Goal: Task Accomplishment & Management: Manage account settings

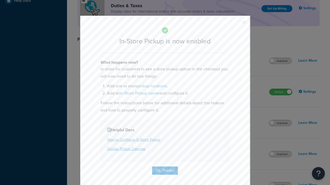
click at [236, 24] on button "button" at bounding box center [235, 23] width 1 height 1
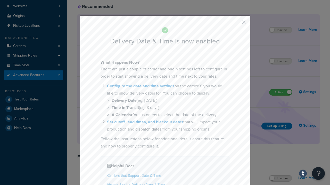
click at [236, 24] on button "button" at bounding box center [235, 23] width 1 height 1
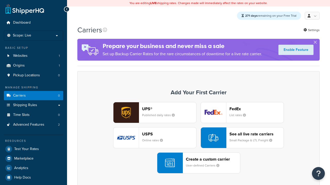
click at [198, 138] on div "UPS® Published daily rates FedEx List rates USPS Online rates See all live rate…" at bounding box center [198, 138] width 231 height 72
click at [198, 164] on div "Create a custom carrier User-defined Carriers" at bounding box center [213, 163] width 54 height 12
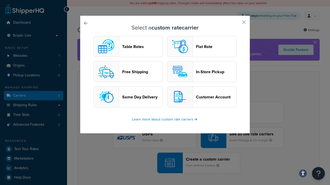
click at [202, 72] on header "In-Store Pickup" at bounding box center [216, 72] width 40 height 5
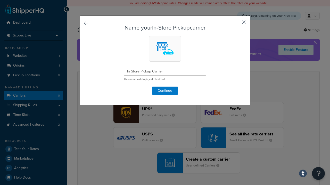
click at [236, 24] on button "button" at bounding box center [235, 23] width 1 height 1
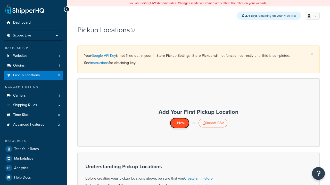
click at [179, 123] on span "+ New" at bounding box center [179, 123] width 11 height 6
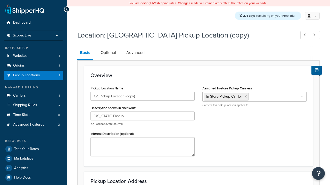
select select "5"
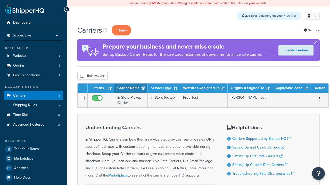
click at [82, 76] on input "checkbox" at bounding box center [82, 76] width 4 height 4
checkbox input "true"
click at [0, 0] on button "Delete" at bounding box center [0, 0] width 0 height 0
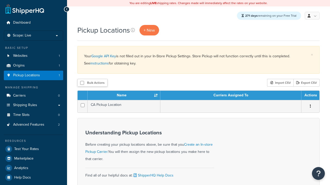
click at [82, 83] on input "checkbox" at bounding box center [82, 83] width 4 height 4
checkbox input "true"
click at [0, 0] on button "Delete" at bounding box center [0, 0] width 0 height 0
